Goal: Information Seeking & Learning: Learn about a topic

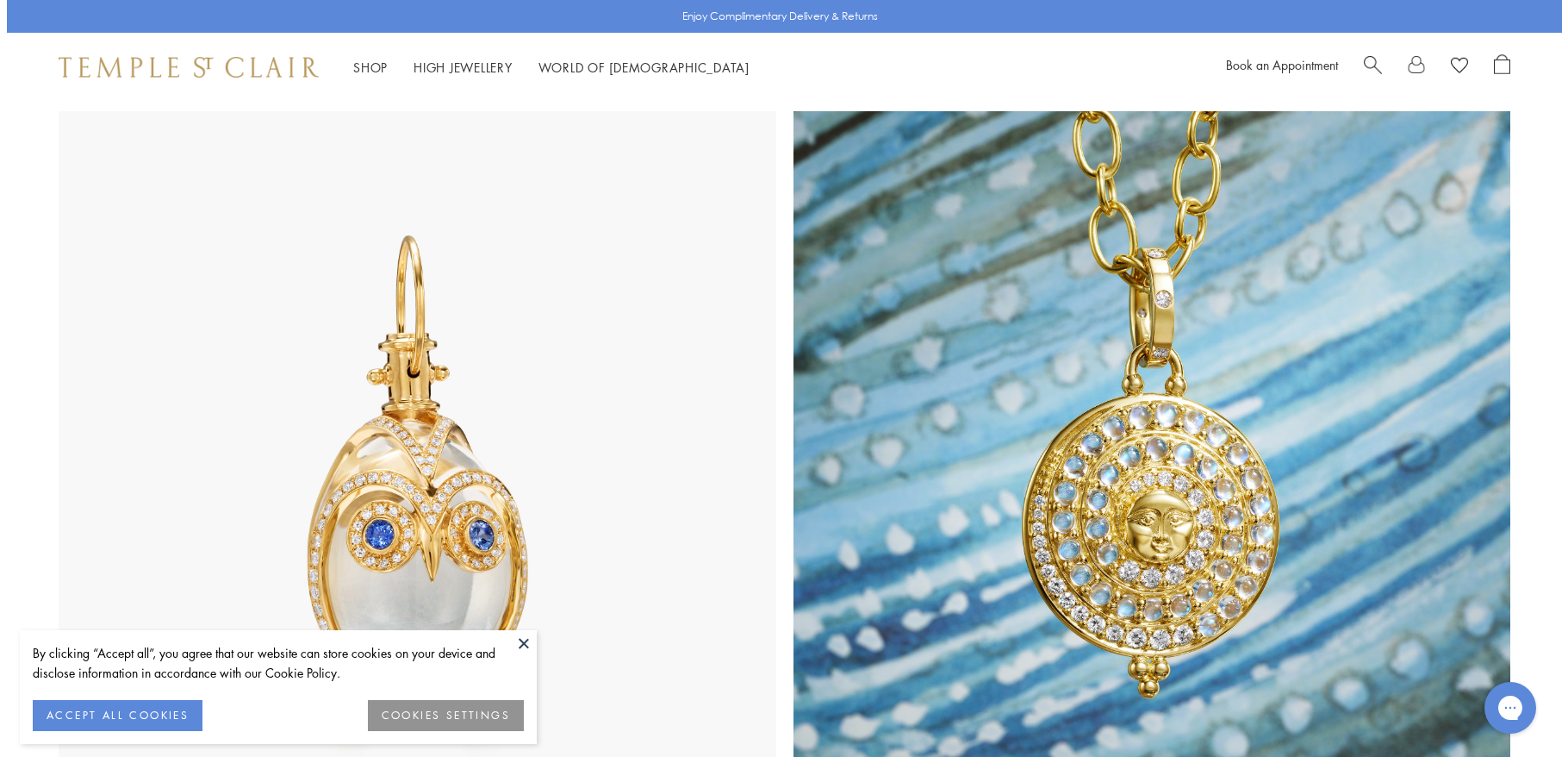
scroll to position [862, 0]
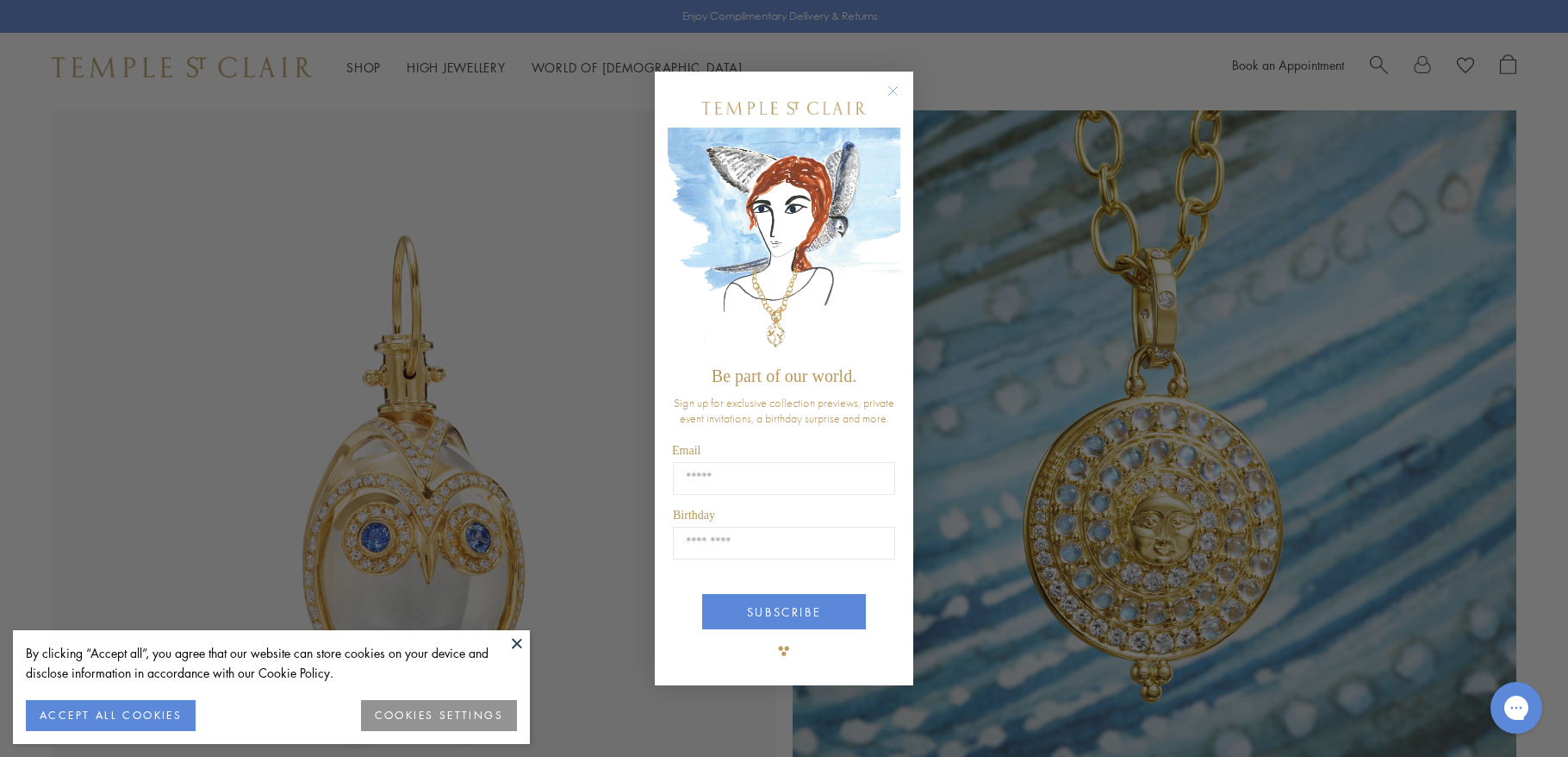
click at [888, 87] on circle "Close dialog" at bounding box center [893, 91] width 21 height 21
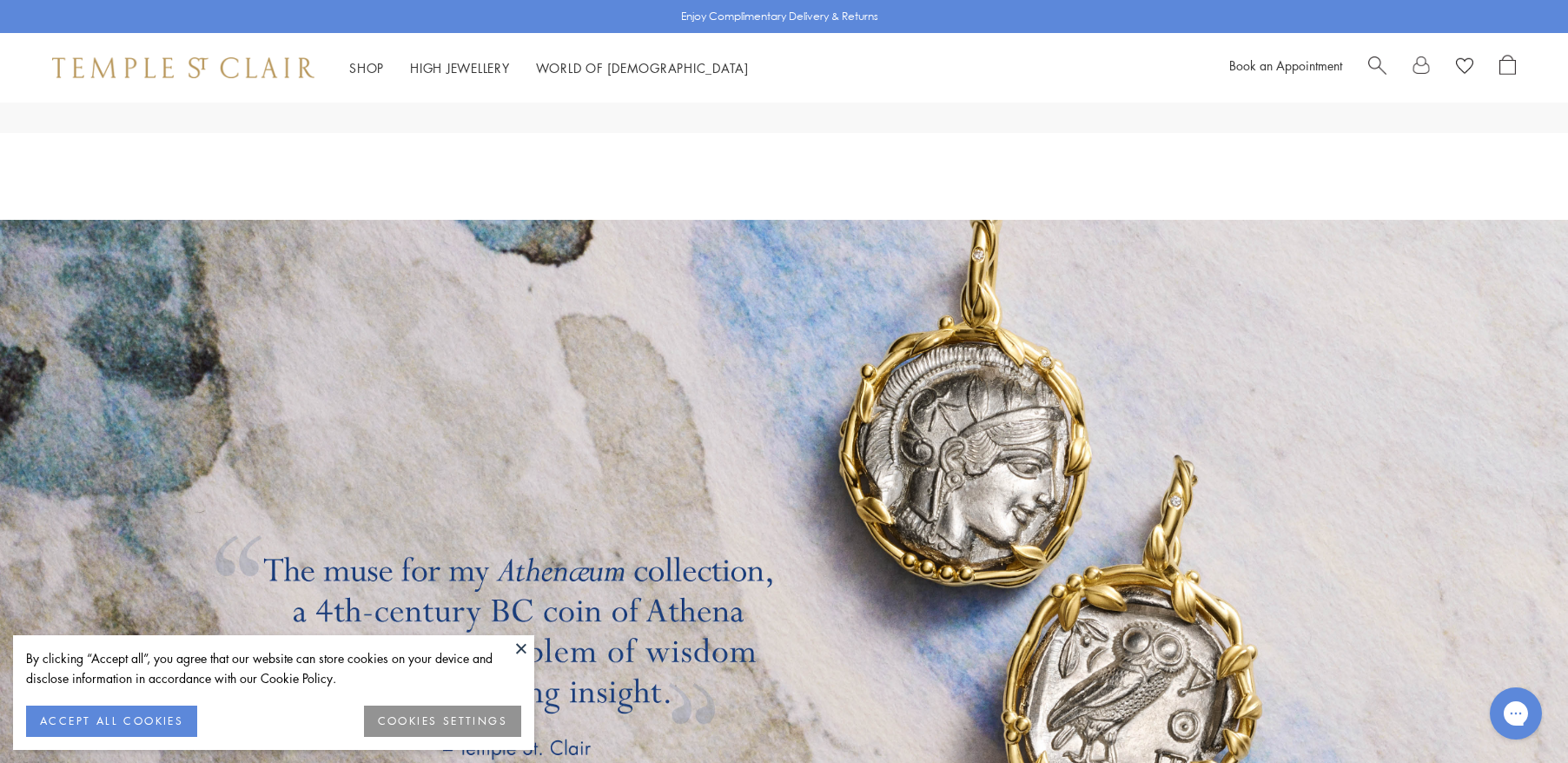
scroll to position [3302, 0]
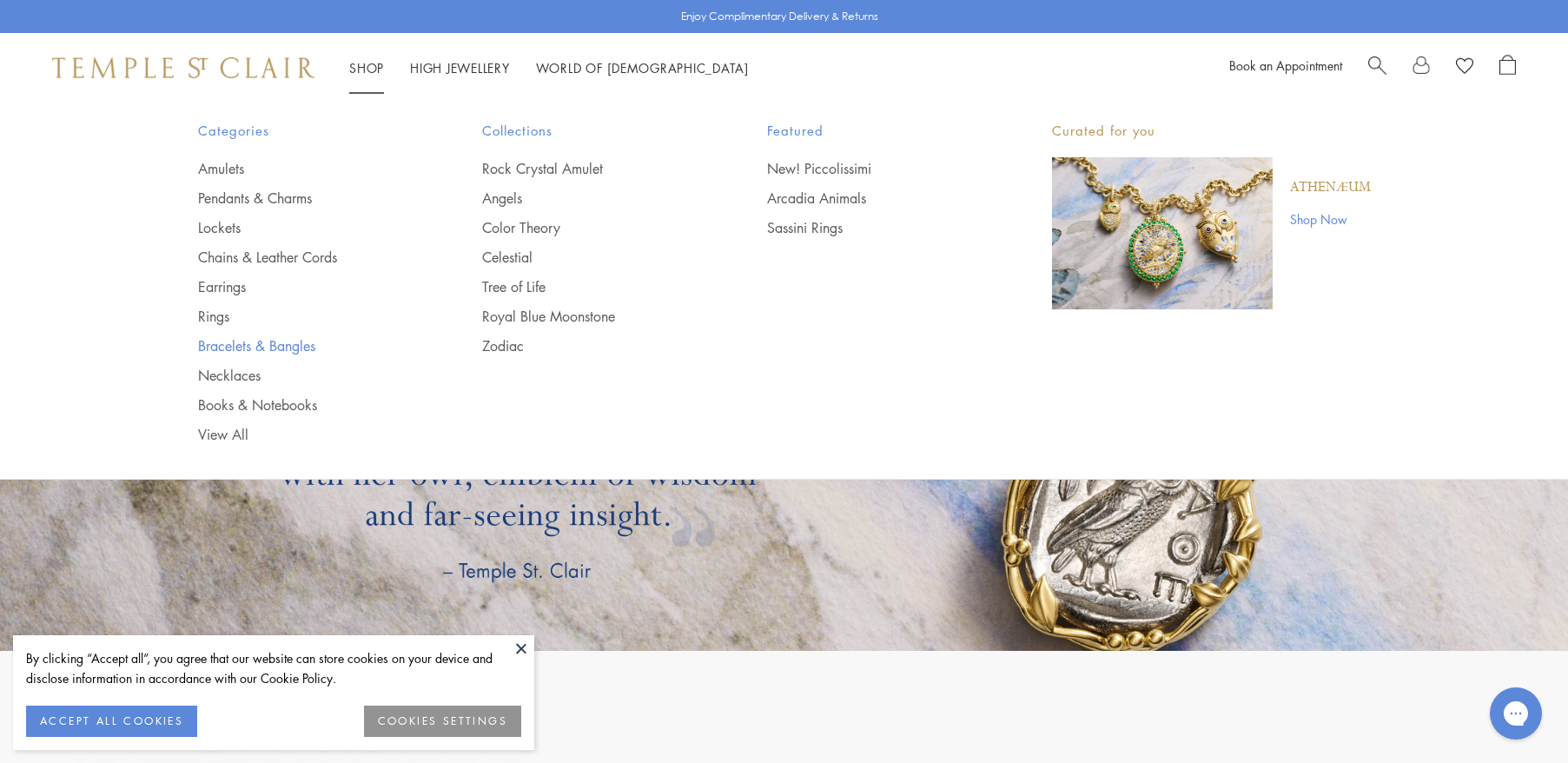
click at [253, 344] on link "Bracelets & Bangles" at bounding box center [306, 345] width 216 height 19
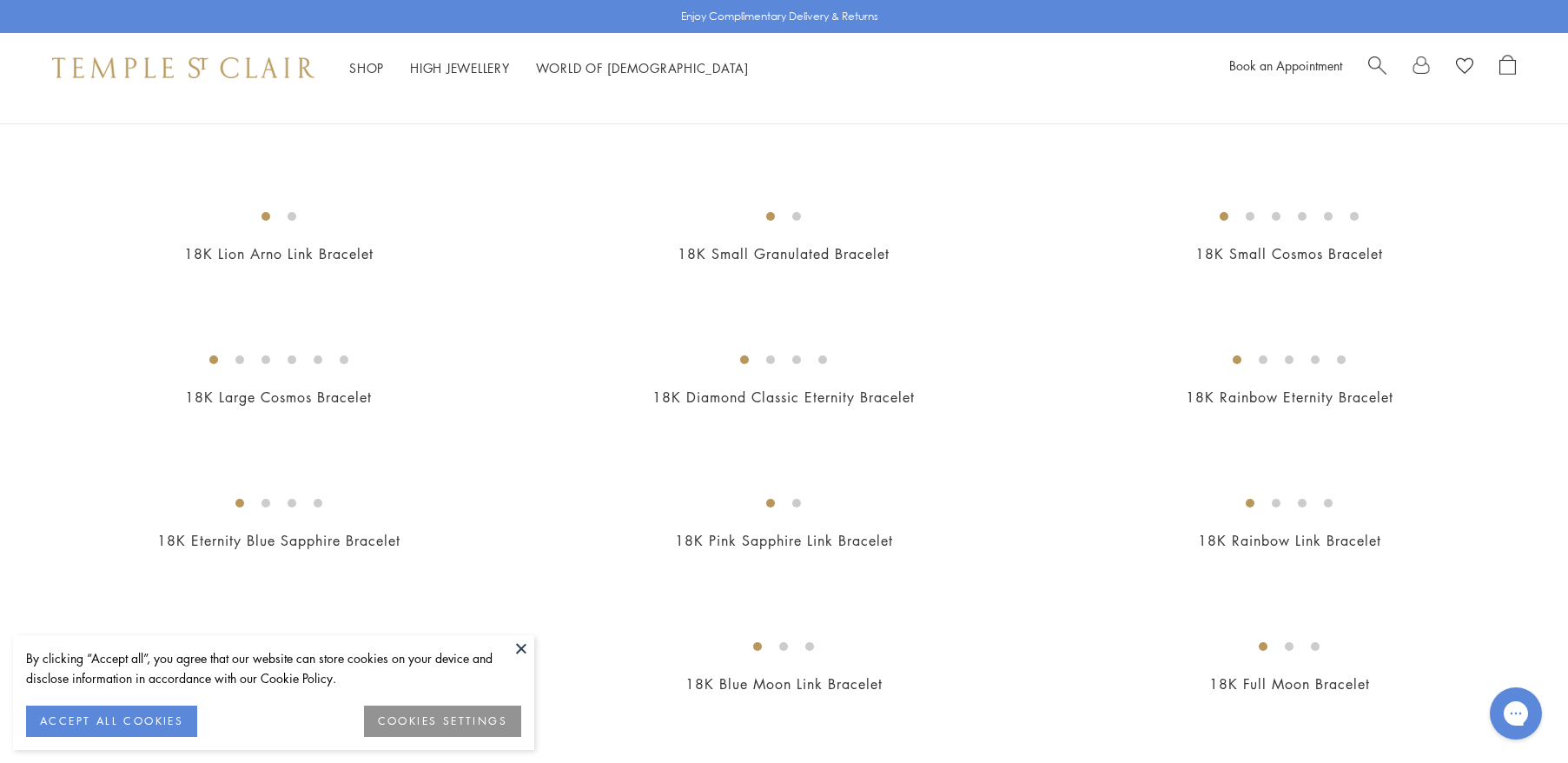
scroll to position [869, 0]
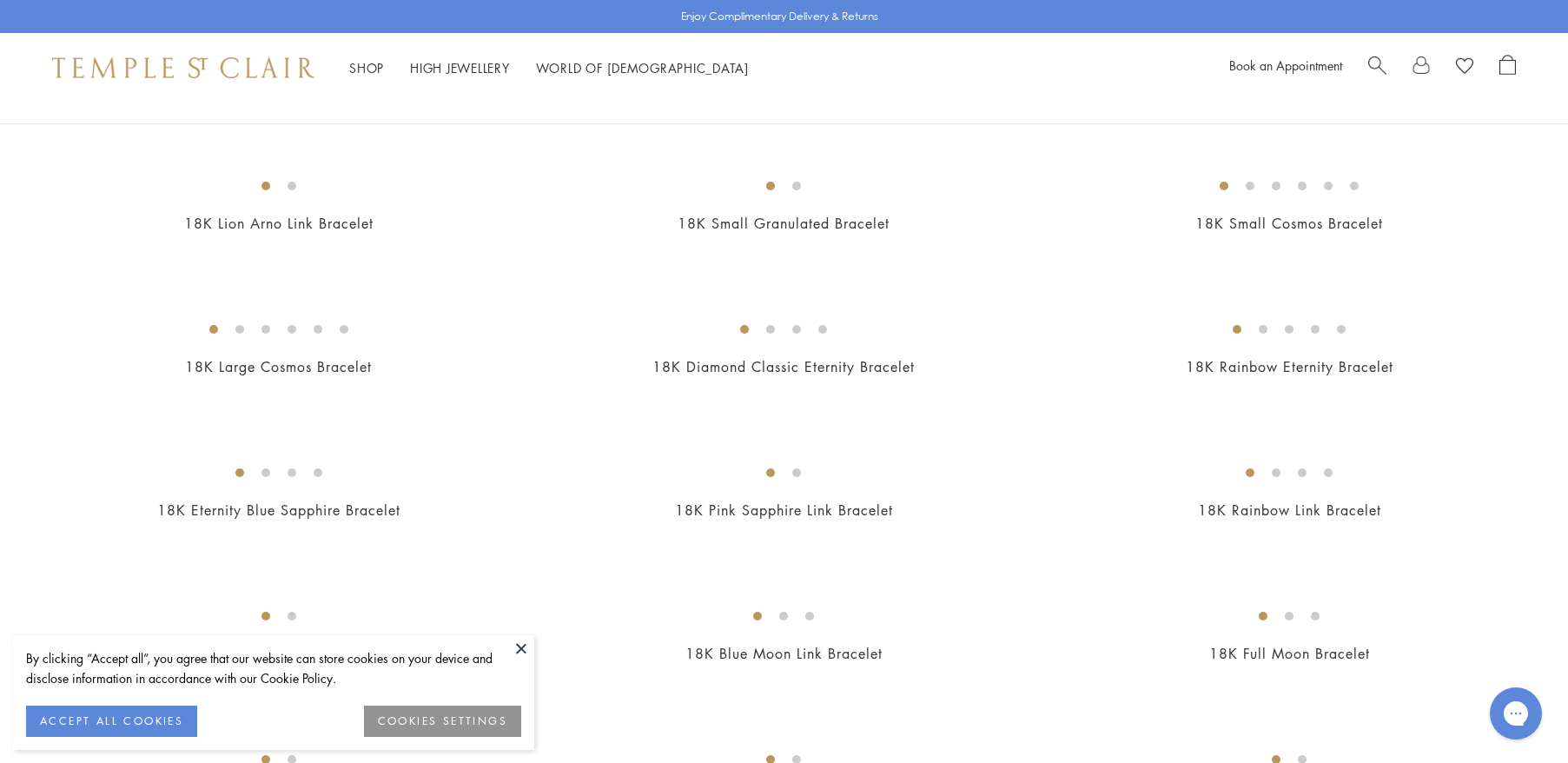
click at [0, 0] on img at bounding box center [0, 0] width 0 height 0
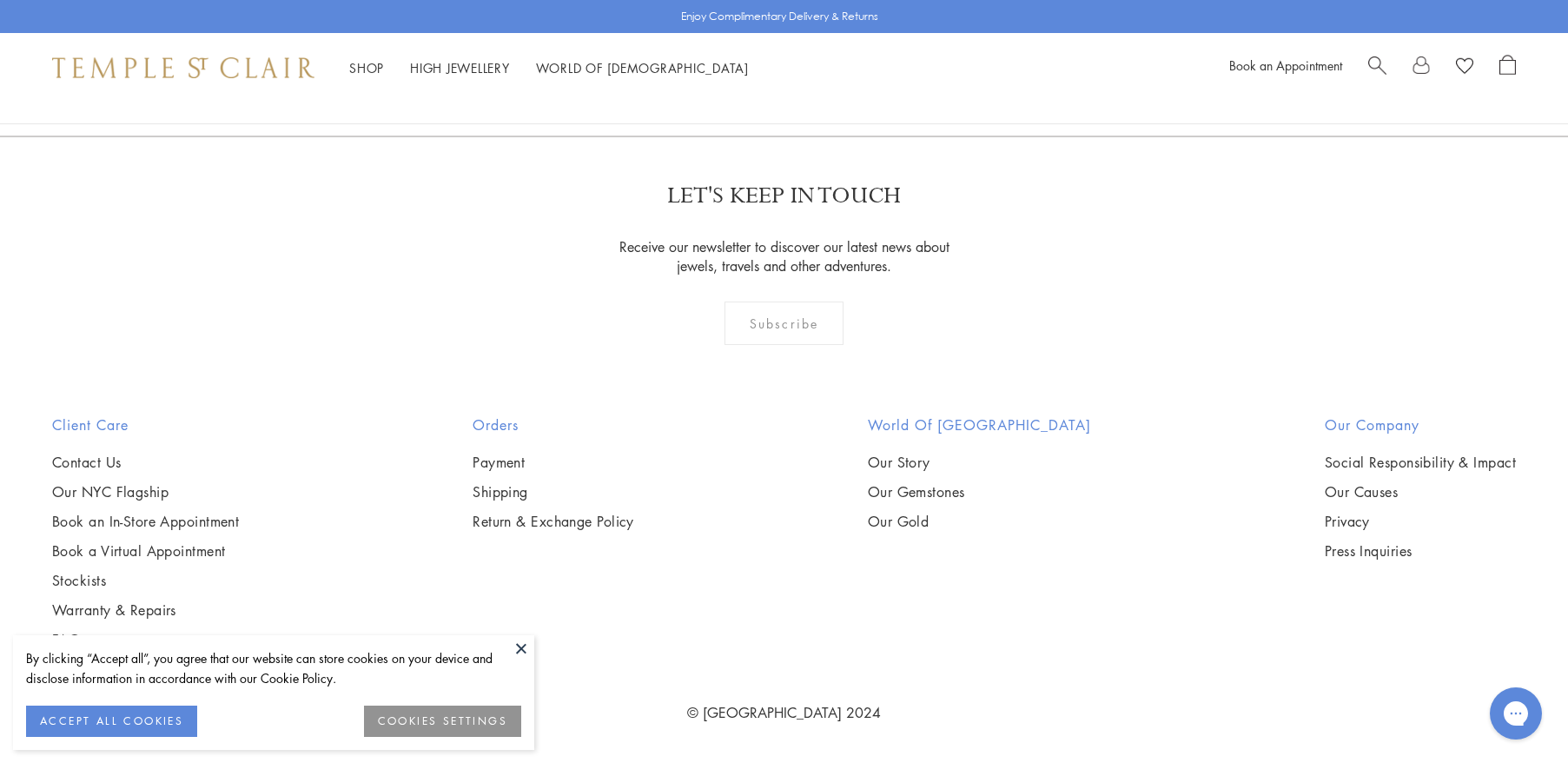
scroll to position [7410, 0]
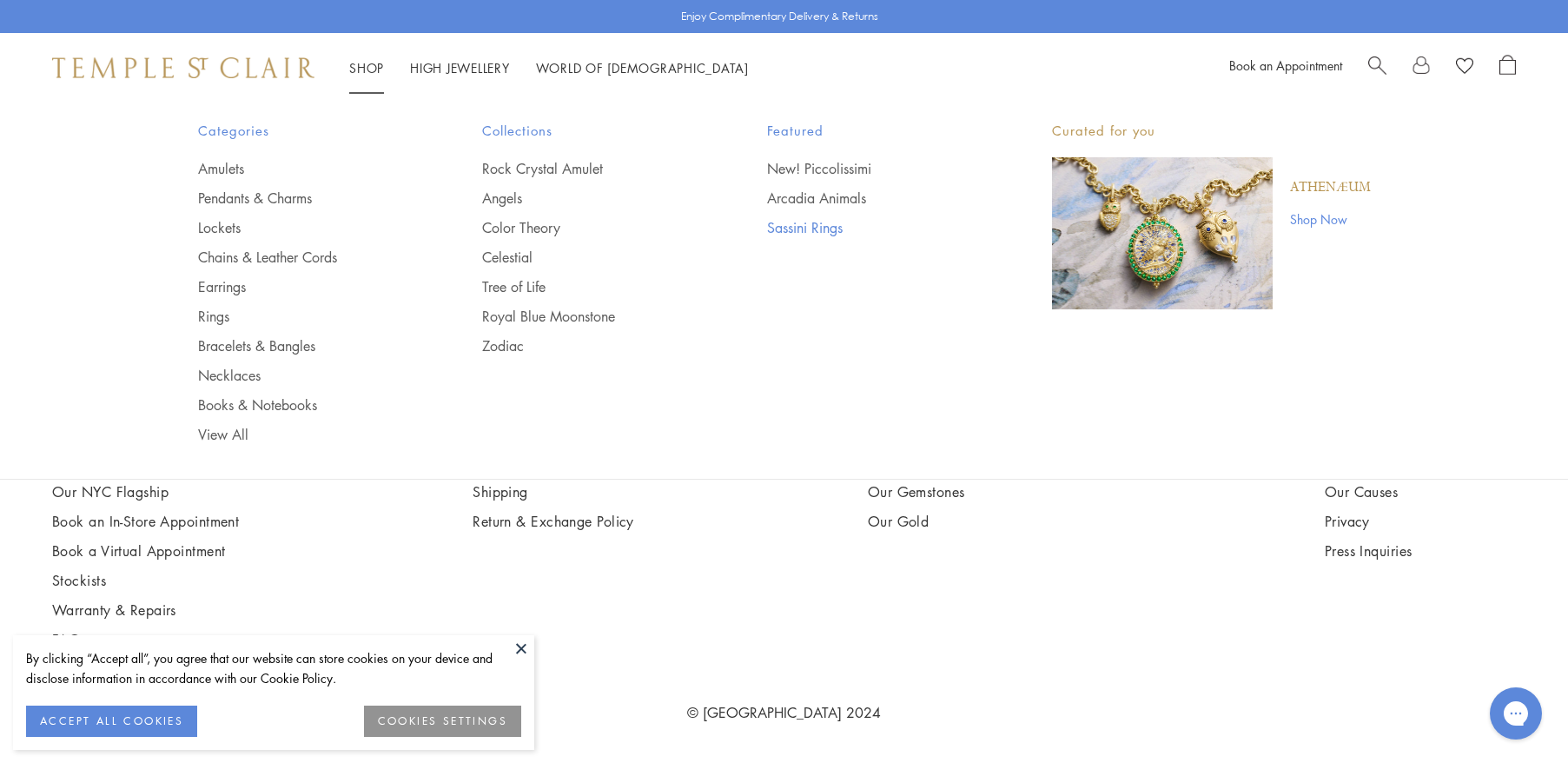
click at [809, 229] on link "Sassini Rings" at bounding box center [875, 227] width 216 height 19
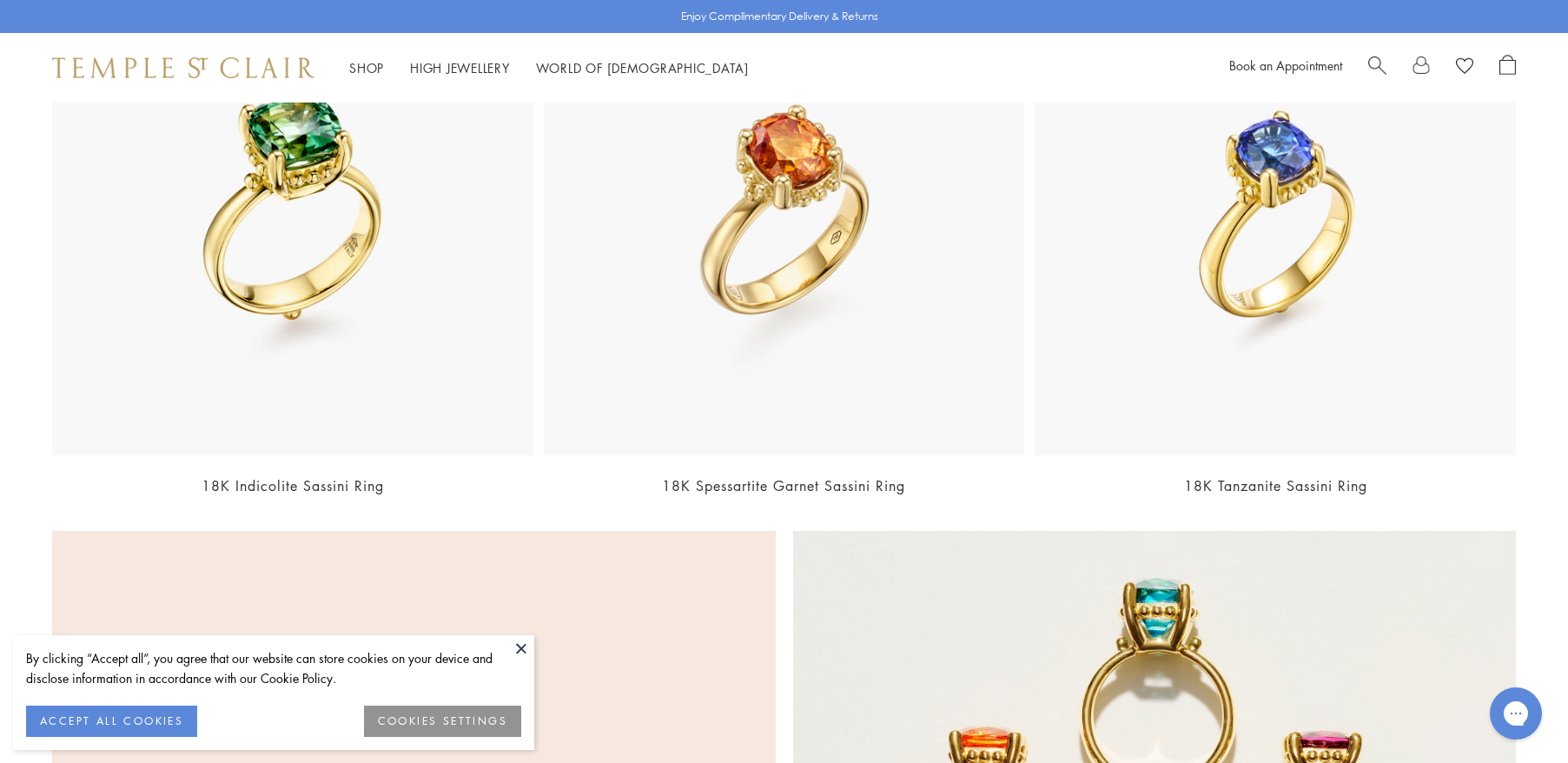
scroll to position [782, 0]
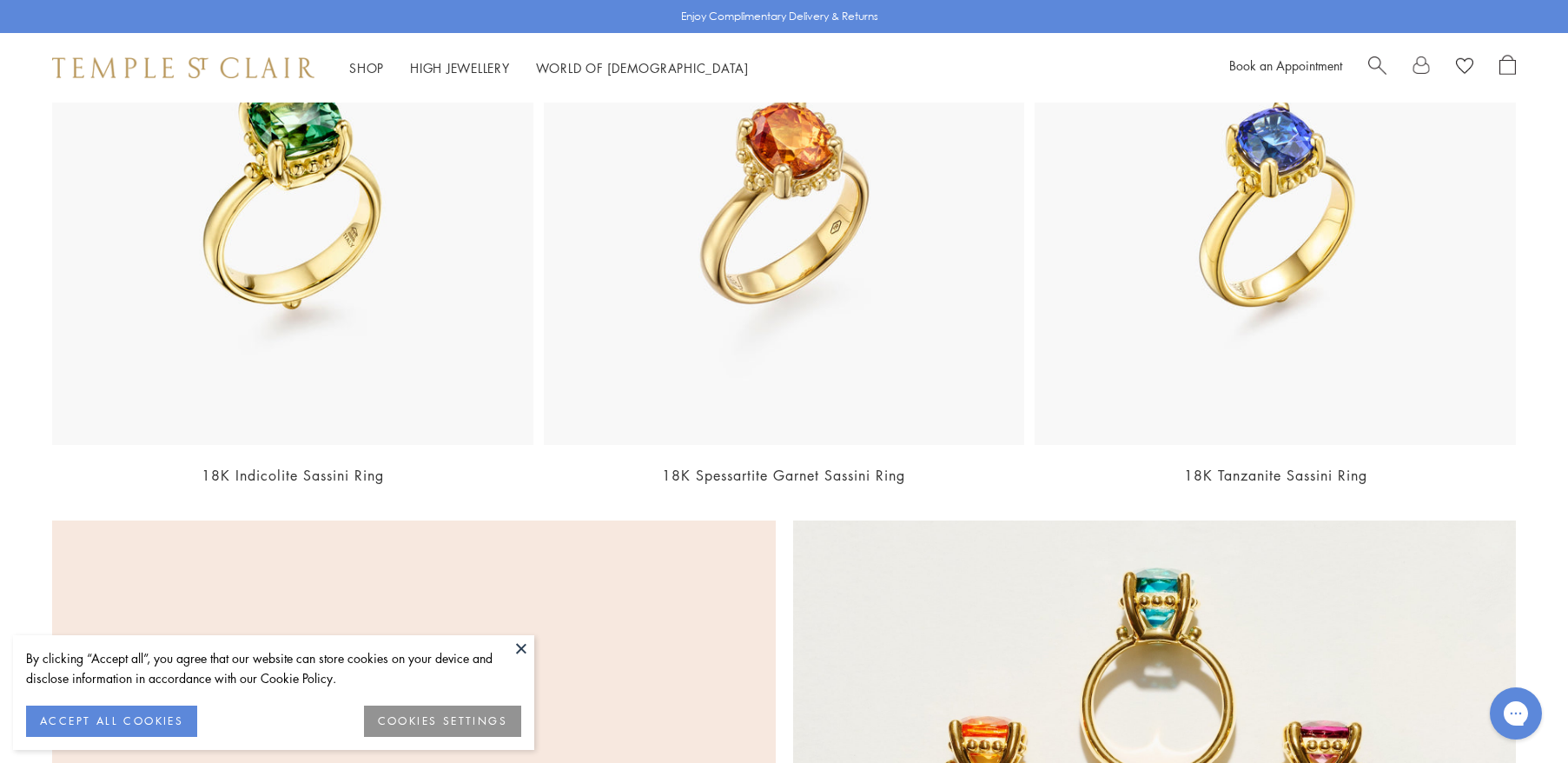
click at [873, 254] on img at bounding box center [784, 204] width 481 height 481
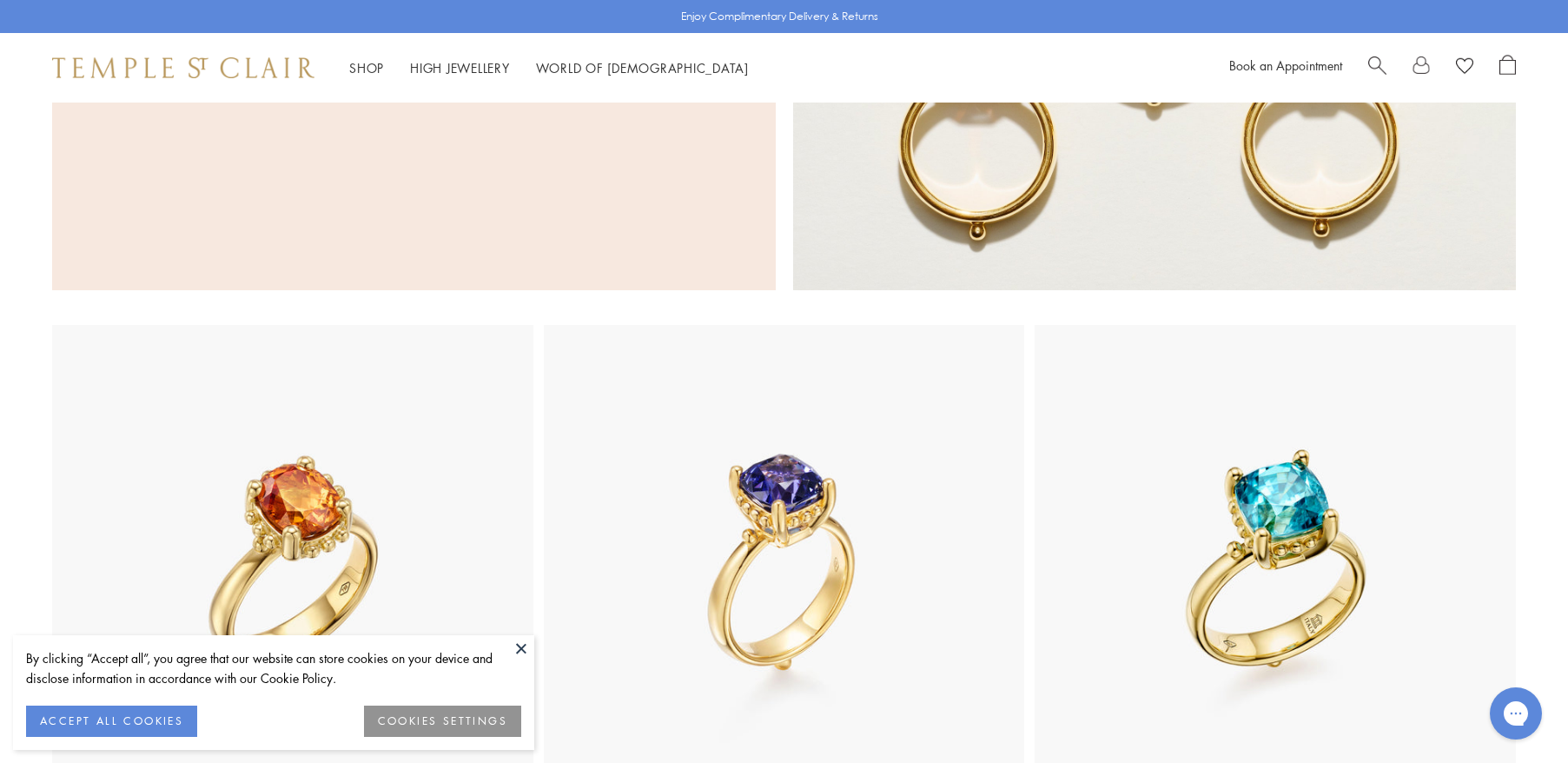
scroll to position [1738, 0]
